Goal: Information Seeking & Learning: Learn about a topic

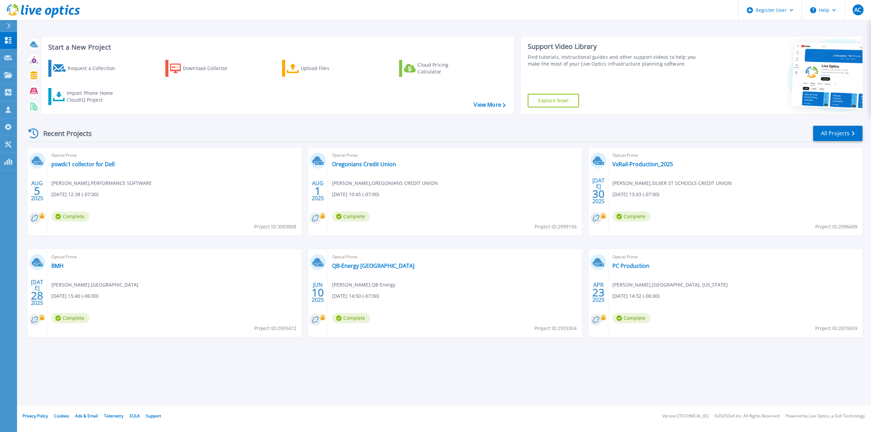
click at [458, 370] on div "Start a New Project Request a Collection Download Collector Upload Files Cloud …" at bounding box center [444, 203] width 854 height 406
click at [9, 70] on link "Projects Projects" at bounding box center [8, 75] width 17 height 17
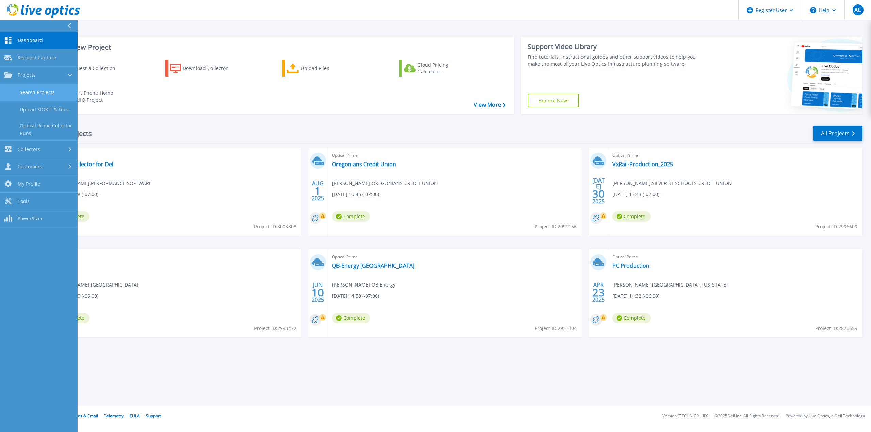
click at [33, 84] on link "Search Projects" at bounding box center [39, 92] width 78 height 17
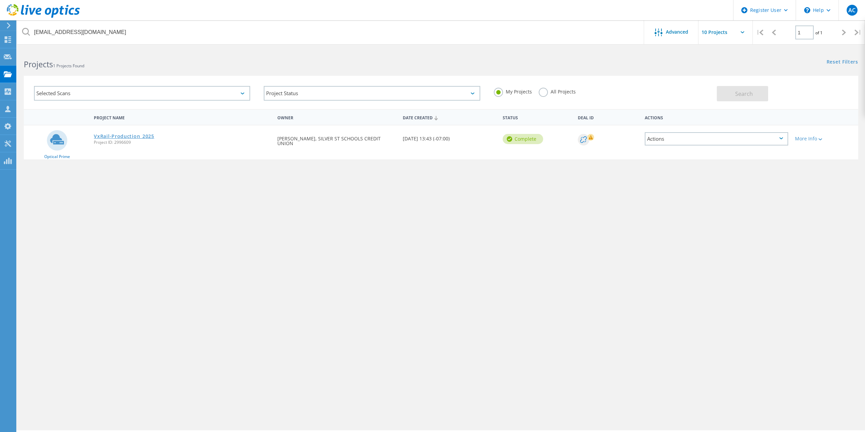
click at [115, 136] on link "VxRail-Production_2025" at bounding box center [124, 136] width 60 height 5
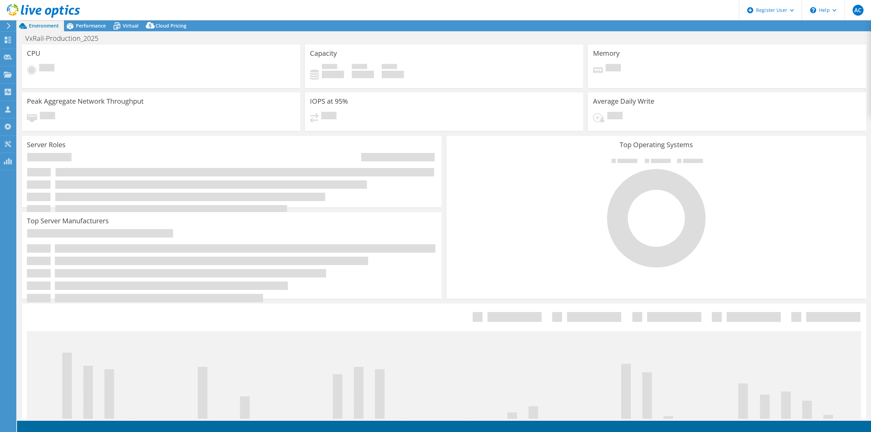
select select "USWest"
select select "USD"
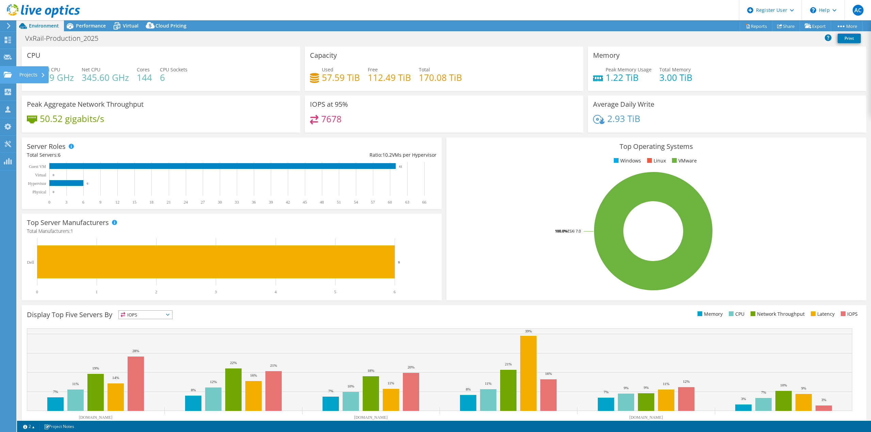
click at [8, 75] on use at bounding box center [8, 74] width 8 height 6
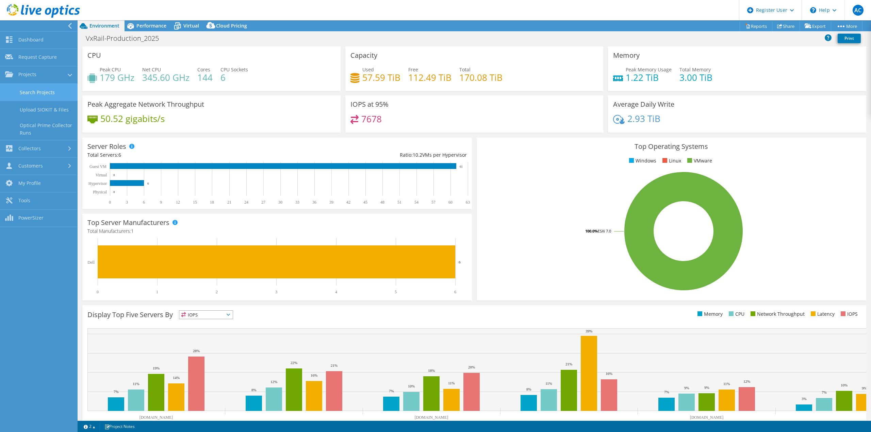
click at [35, 95] on link "Search Projects" at bounding box center [39, 92] width 78 height 17
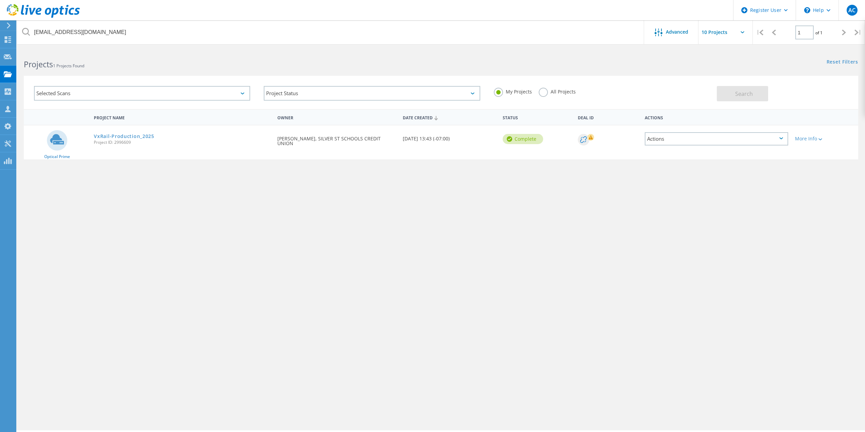
click at [542, 94] on label "All Projects" at bounding box center [557, 91] width 37 height 6
click at [0, 0] on input "All Projects" at bounding box center [0, 0] width 0 height 0
click at [728, 98] on button "Search" at bounding box center [742, 93] width 51 height 15
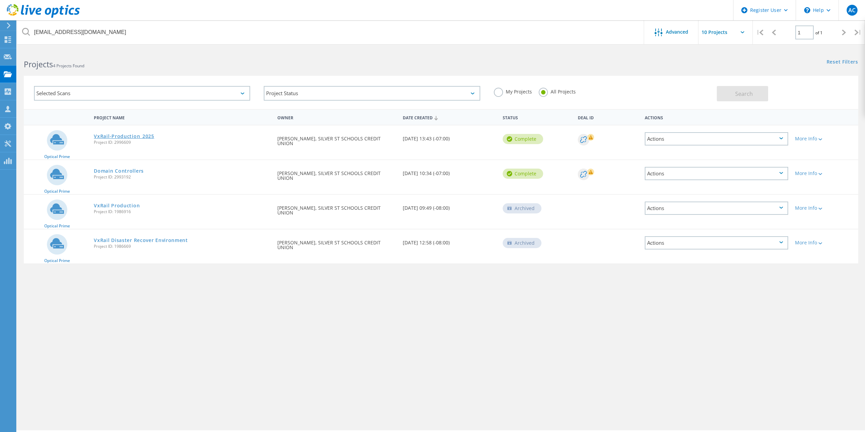
click at [137, 138] on link "VxRail-Production_2025" at bounding box center [124, 136] width 60 height 5
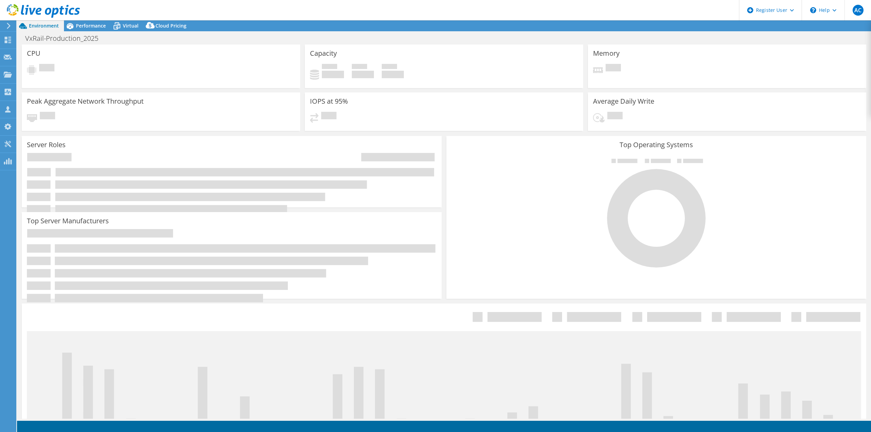
select select "USWest"
select select "USD"
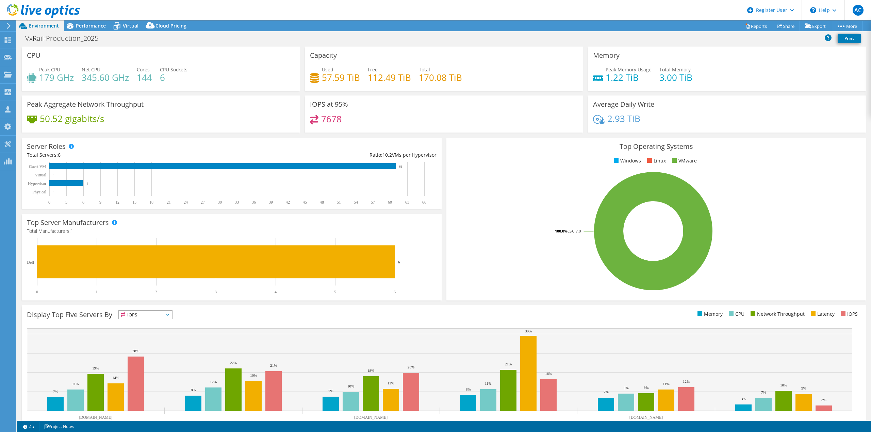
click at [123, 38] on div "VxRail-Production_2025 Print" at bounding box center [444, 38] width 854 height 13
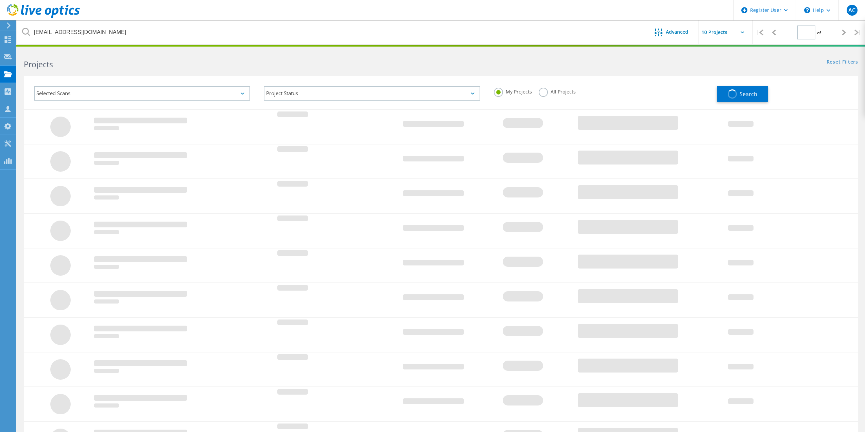
type input "1"
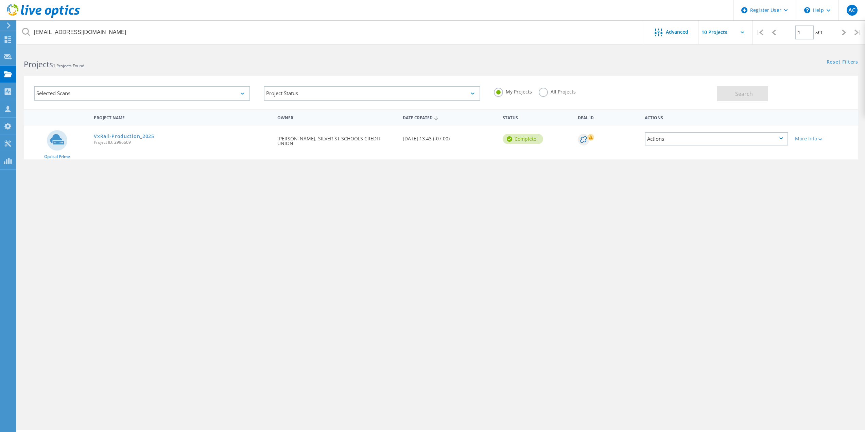
drag, startPoint x: 546, startPoint y: 96, endPoint x: 564, endPoint y: 94, distance: 17.9
click at [547, 96] on div "All Projects" at bounding box center [557, 93] width 37 height 10
click at [543, 91] on label "All Projects" at bounding box center [557, 91] width 37 height 6
click at [0, 0] on input "All Projects" at bounding box center [0, 0] width 0 height 0
click at [780, 97] on div "Search" at bounding box center [786, 90] width 138 height 22
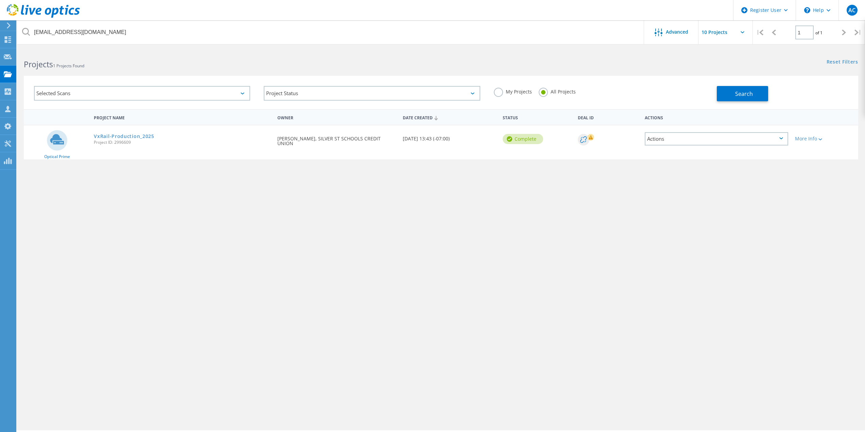
click at [771, 98] on div "Search" at bounding box center [786, 90] width 138 height 22
click at [747, 91] on span "Search" at bounding box center [745, 93] width 18 height 7
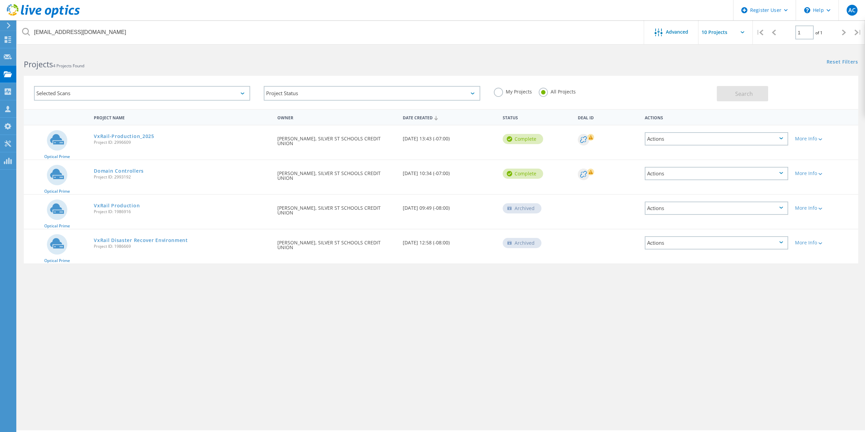
click at [134, 176] on span "Project ID: 2993192" at bounding box center [182, 177] width 177 height 4
click at [135, 174] on div "Domain Controllers Project ID: 2993192" at bounding box center [182, 173] width 184 height 26
click at [137, 171] on link "Domain Controllers" at bounding box center [119, 171] width 50 height 5
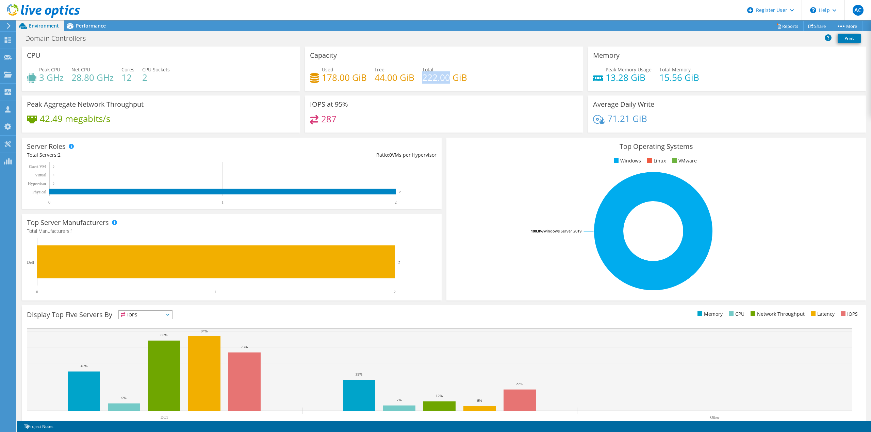
drag, startPoint x: 421, startPoint y: 77, endPoint x: 468, endPoint y: 76, distance: 46.3
click at [448, 76] on h4 "222.00 GiB" at bounding box center [444, 77] width 45 height 7
click at [447, 81] on h4 "222.00 GiB" at bounding box center [444, 77] width 45 height 7
drag, startPoint x: 463, startPoint y: 79, endPoint x: 414, endPoint y: 79, distance: 48.3
click at [414, 79] on div "Used 178.00 GiB Free 44.00 GiB Total 222.00 GiB" at bounding box center [444, 77] width 268 height 22
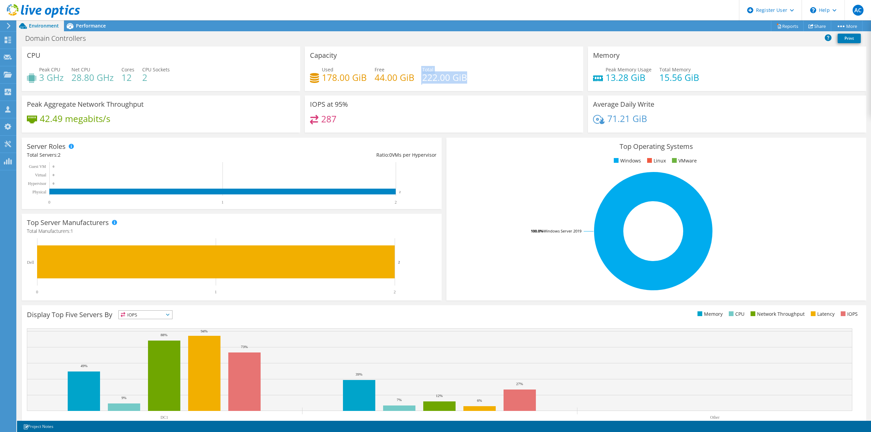
click at [428, 81] on h4 "222.00 GiB" at bounding box center [444, 77] width 45 height 7
drag, startPoint x: 419, startPoint y: 78, endPoint x: 448, endPoint y: 79, distance: 28.2
click at [448, 79] on h4 "222.00 GiB" at bounding box center [444, 77] width 45 height 7
click at [458, 80] on h4 "222.00 GiB" at bounding box center [444, 77] width 45 height 7
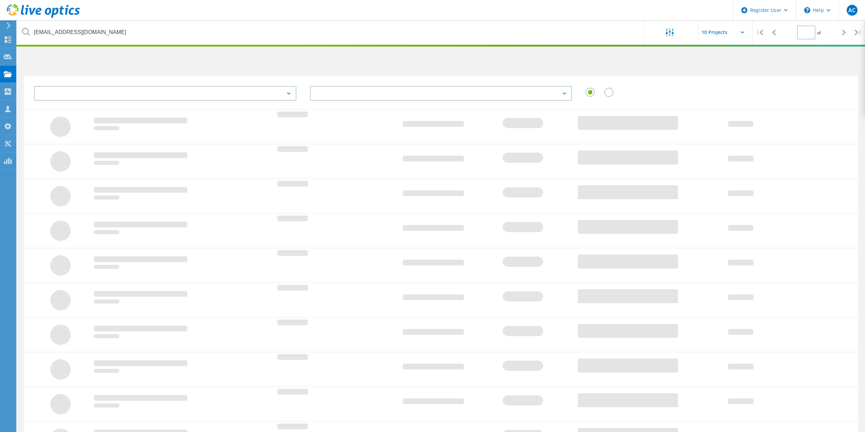
type input "1"
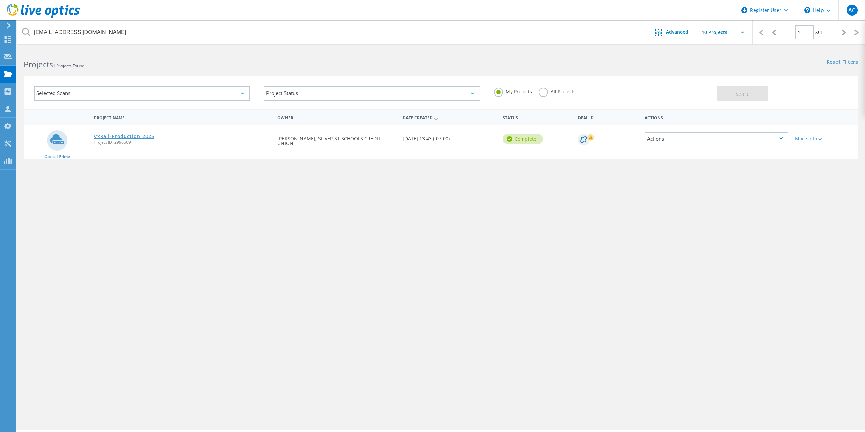
click at [116, 135] on link "VxRail-Production_2025" at bounding box center [124, 136] width 60 height 5
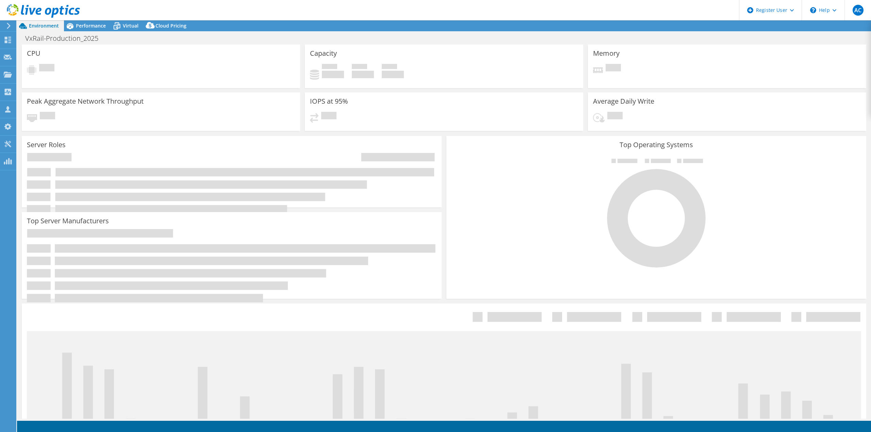
select select "USWest"
